Goal: Task Accomplishment & Management: Use online tool/utility

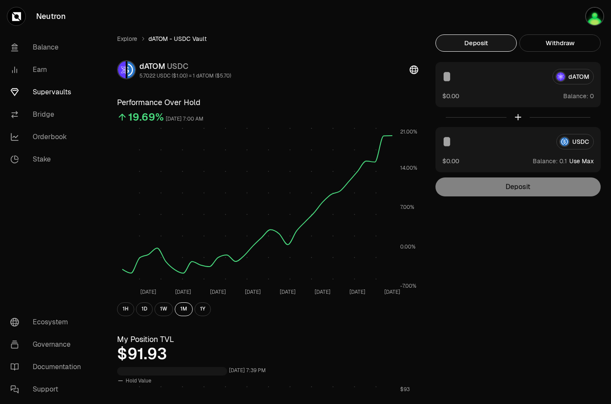
click at [479, 38] on button "Deposit" at bounding box center [476, 42] width 81 height 17
click at [539, 47] on button "Withdraw" at bounding box center [560, 42] width 81 height 17
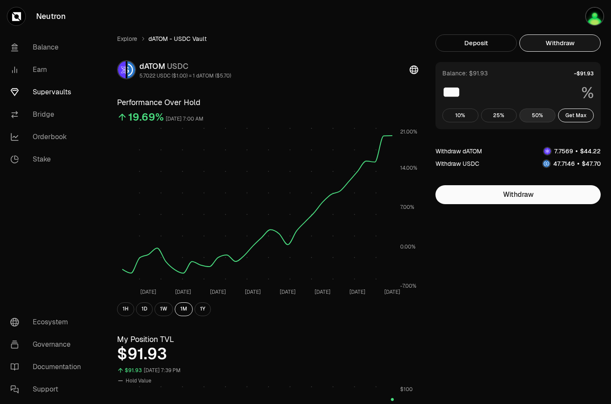
click at [536, 111] on button "50%" at bounding box center [538, 116] width 36 height 14
click at [570, 116] on button "Get Max" at bounding box center [576, 116] width 36 height 14
type input "***"
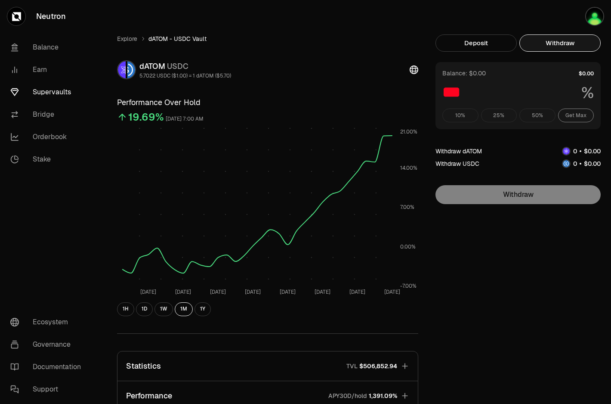
click at [575, 119] on div "10% 25% 50% Get Max" at bounding box center [519, 116] width 152 height 14
click at [126, 40] on link "Explore" at bounding box center [127, 38] width 20 height 9
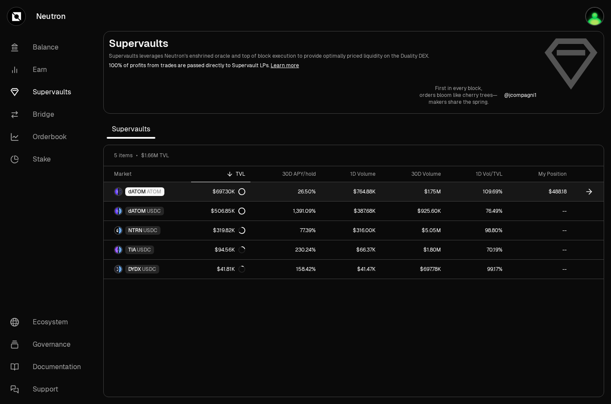
click at [225, 192] on div "$697.30K" at bounding box center [229, 191] width 33 height 7
